Goal: Navigation & Orientation: Understand site structure

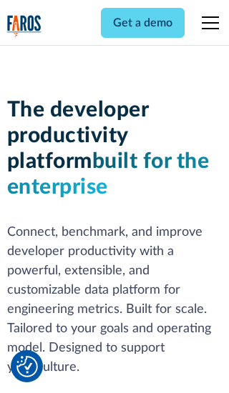
scroll to position [216, 0]
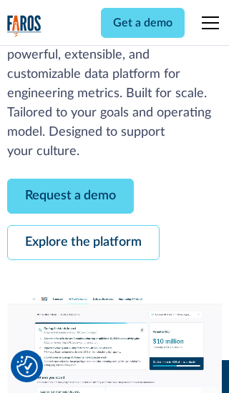
click at [70, 196] on link "Request a demo" at bounding box center [70, 196] width 127 height 35
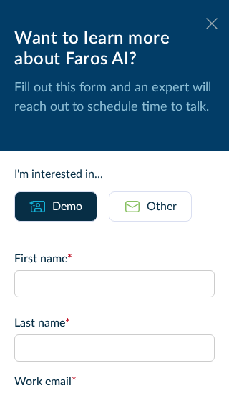
click at [212, 24] on icon at bounding box center [211, 23] width 11 height 11
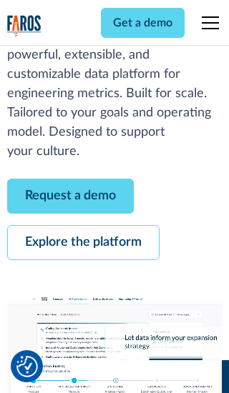
scroll to position [262, 0]
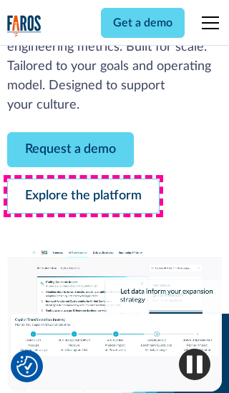
click at [83, 196] on link "Explore the platform" at bounding box center [83, 196] width 152 height 35
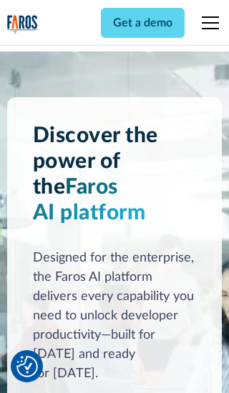
scroll to position [10749, 0]
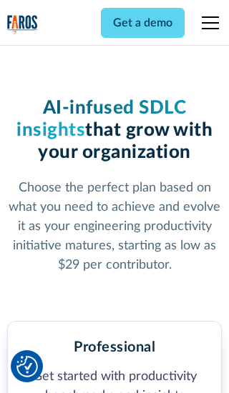
scroll to position [2222, 0]
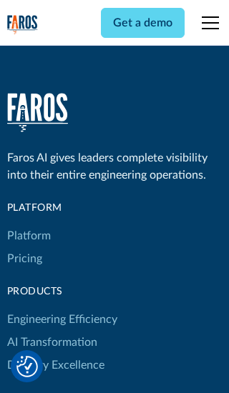
click at [28, 225] on link "Platform" at bounding box center [29, 236] width 44 height 23
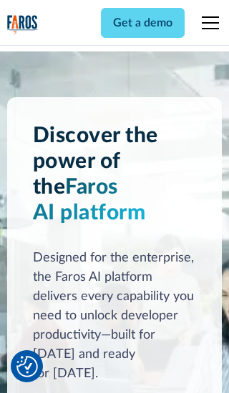
scroll to position [11208, 0]
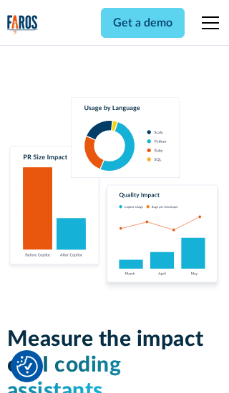
scroll to position [8847, 0]
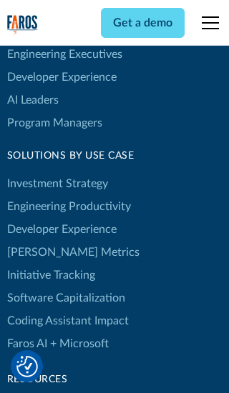
click at [43, 241] on link "[PERSON_NAME] Metrics" at bounding box center [73, 252] width 132 height 23
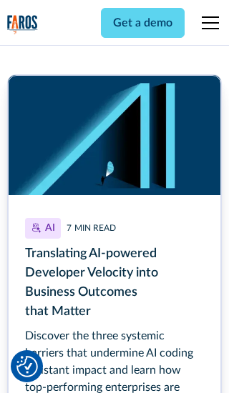
scroll to position [6469, 0]
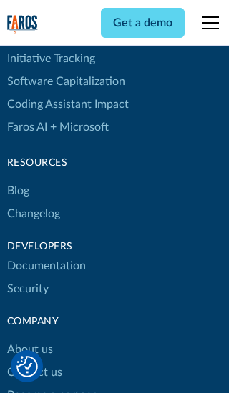
click at [33, 202] on link "Changelog" at bounding box center [33, 213] width 53 height 23
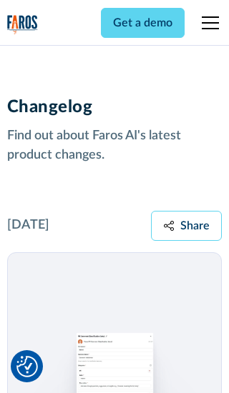
scroll to position [17281, 0]
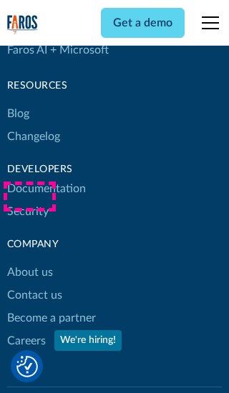
click at [29, 261] on link "About us" at bounding box center [30, 272] width 46 height 23
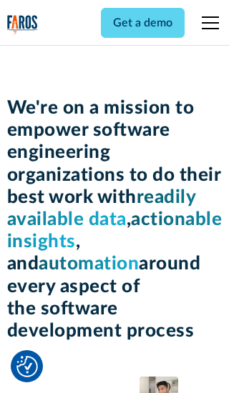
scroll to position [4938, 0]
